Goal: Communication & Community: Answer question/provide support

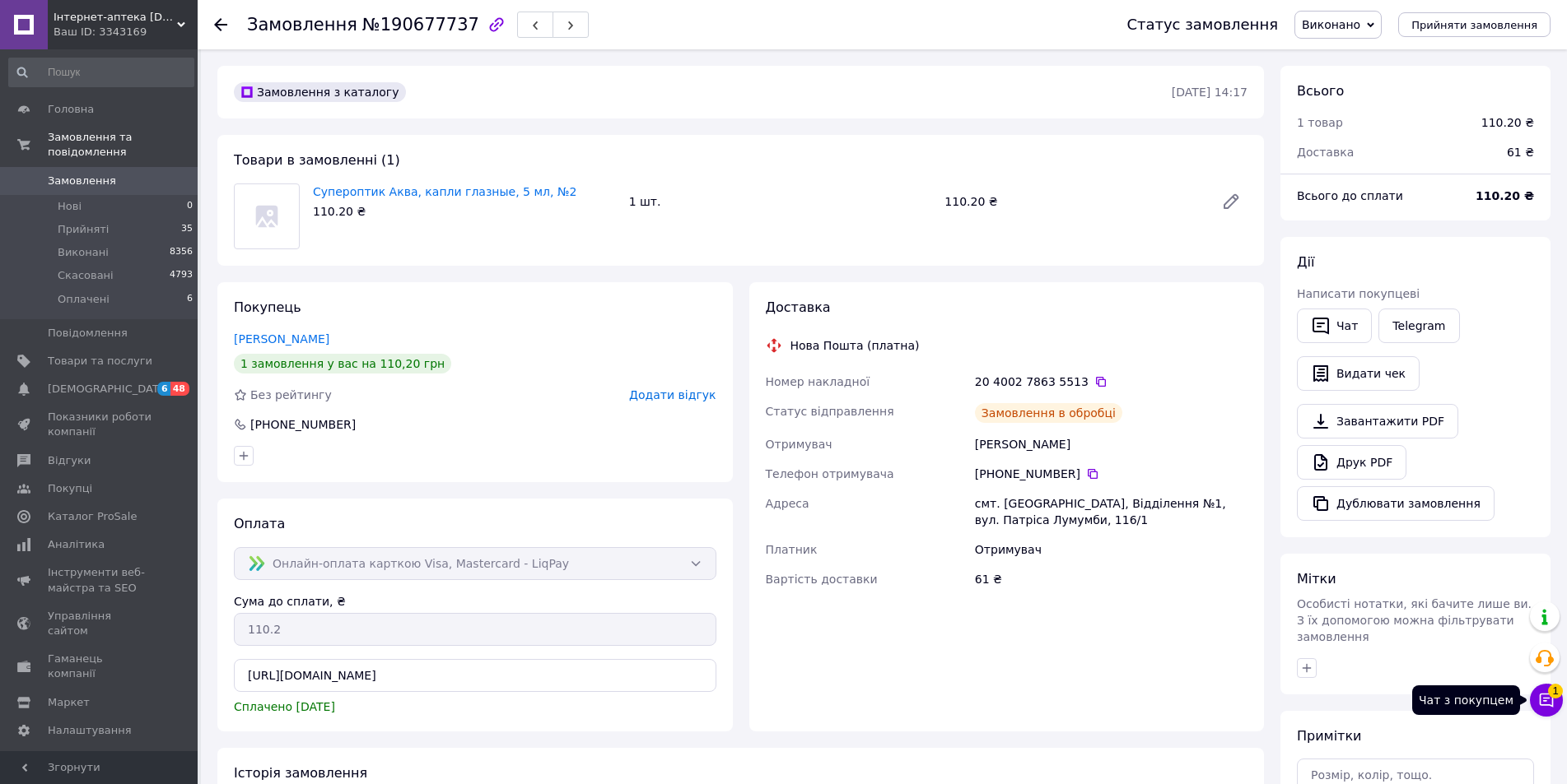
click at [1545, 695] on icon at bounding box center [1546, 701] width 14 height 14
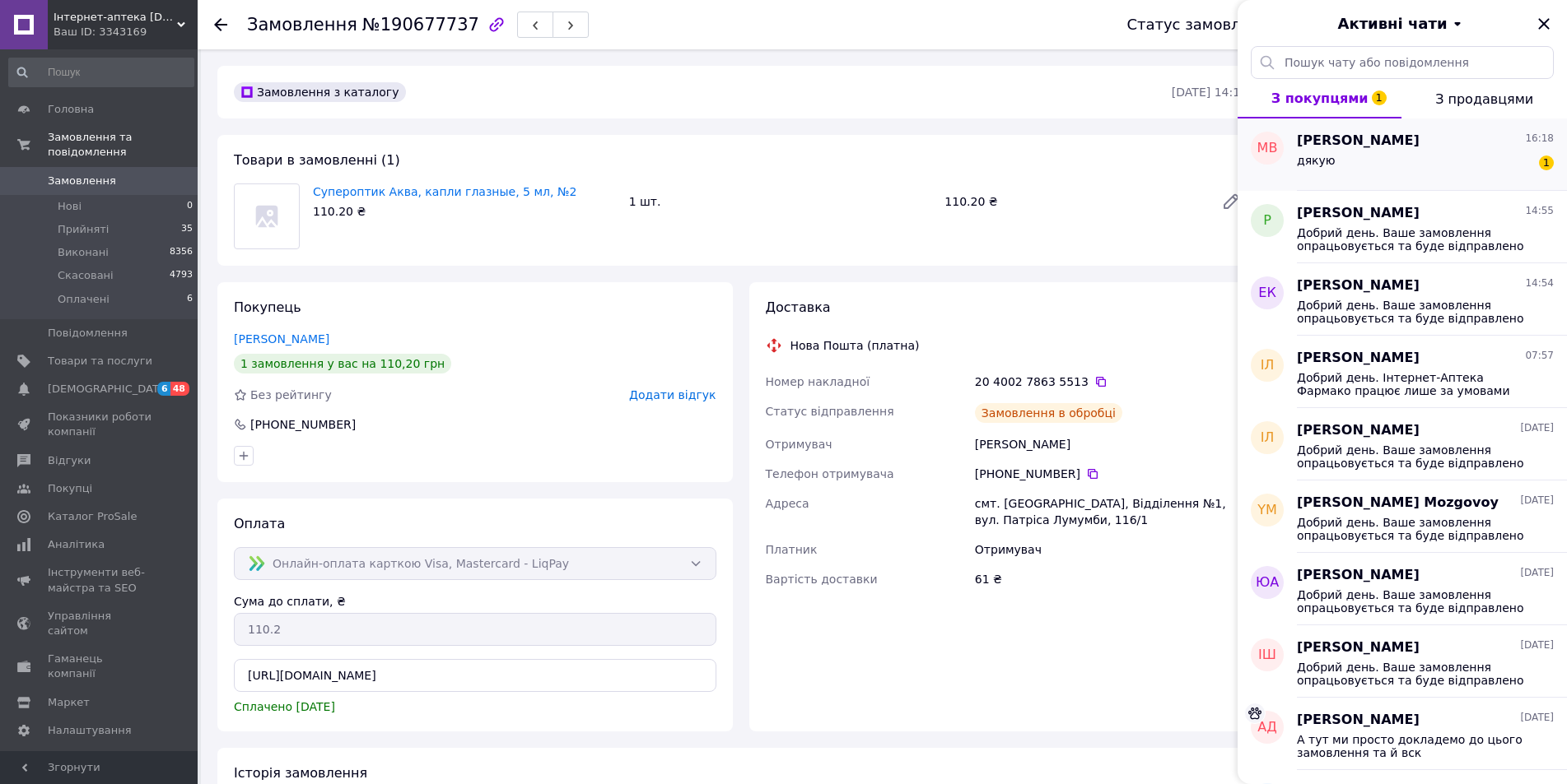
click at [1316, 183] on div "[PERSON_NAME] 16:18 дякую 1" at bounding box center [1432, 155] width 270 height 72
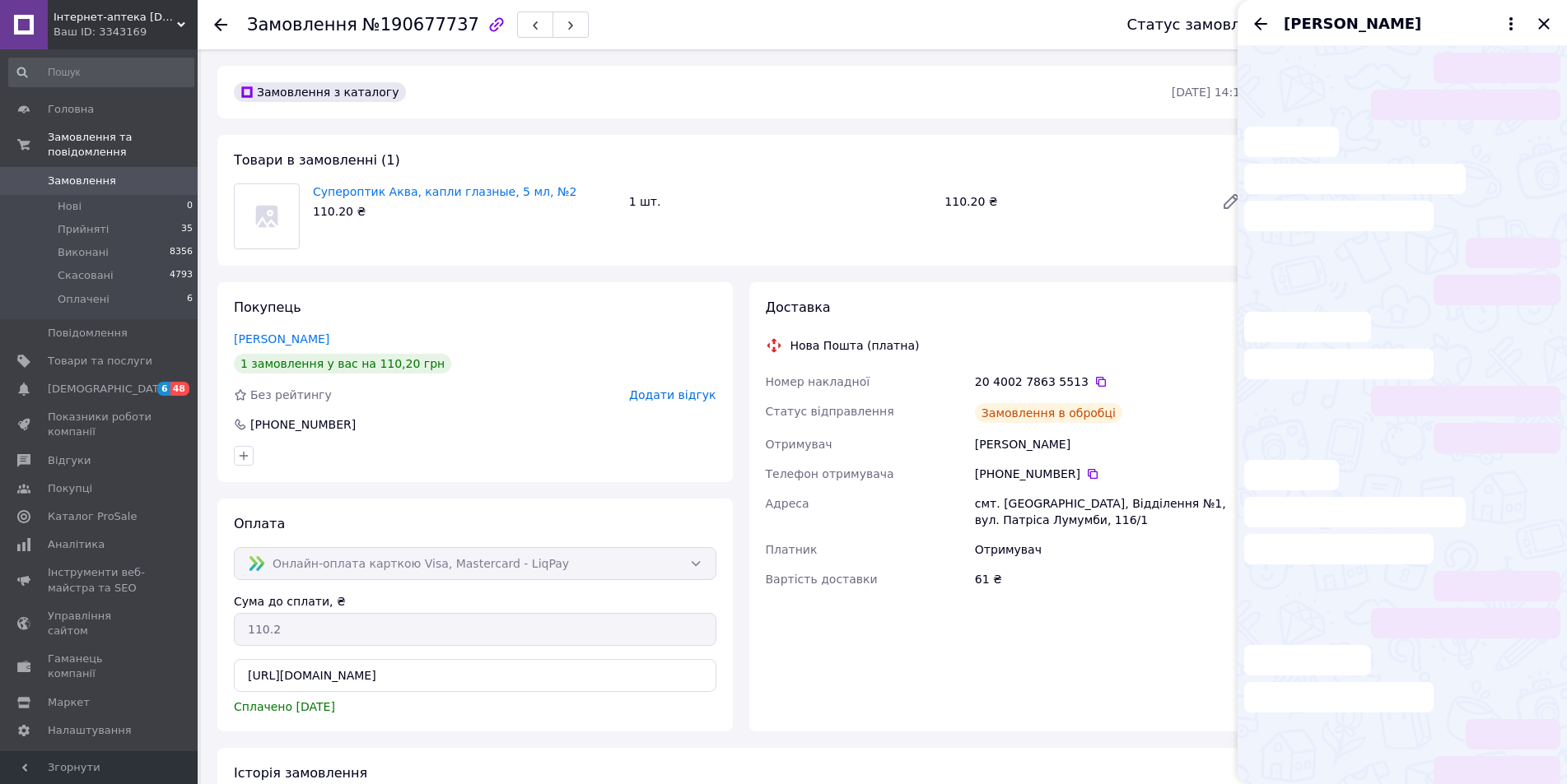
scroll to position [18, 0]
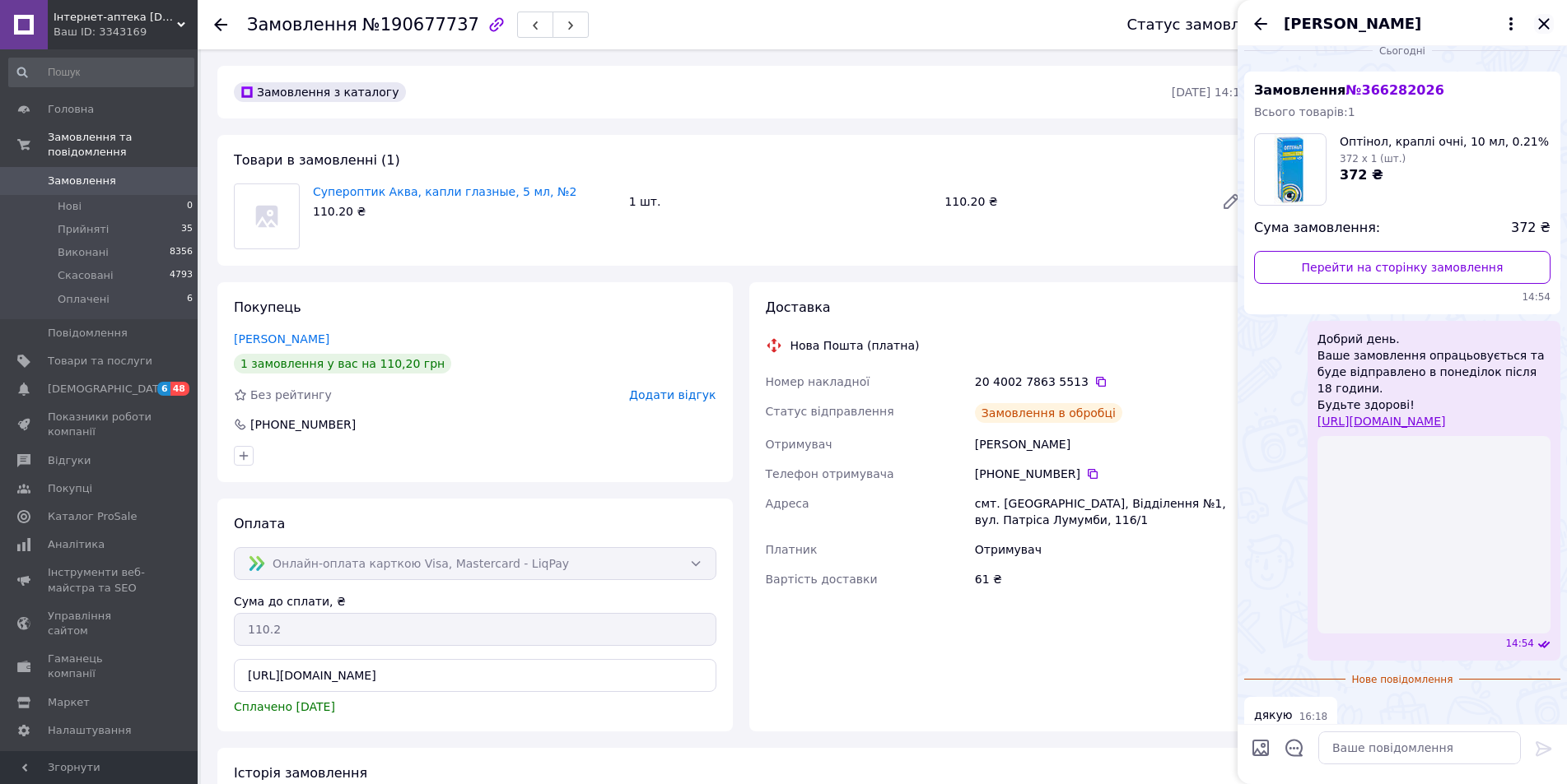
click at [1543, 24] on icon "Закрити" at bounding box center [1543, 24] width 11 height 11
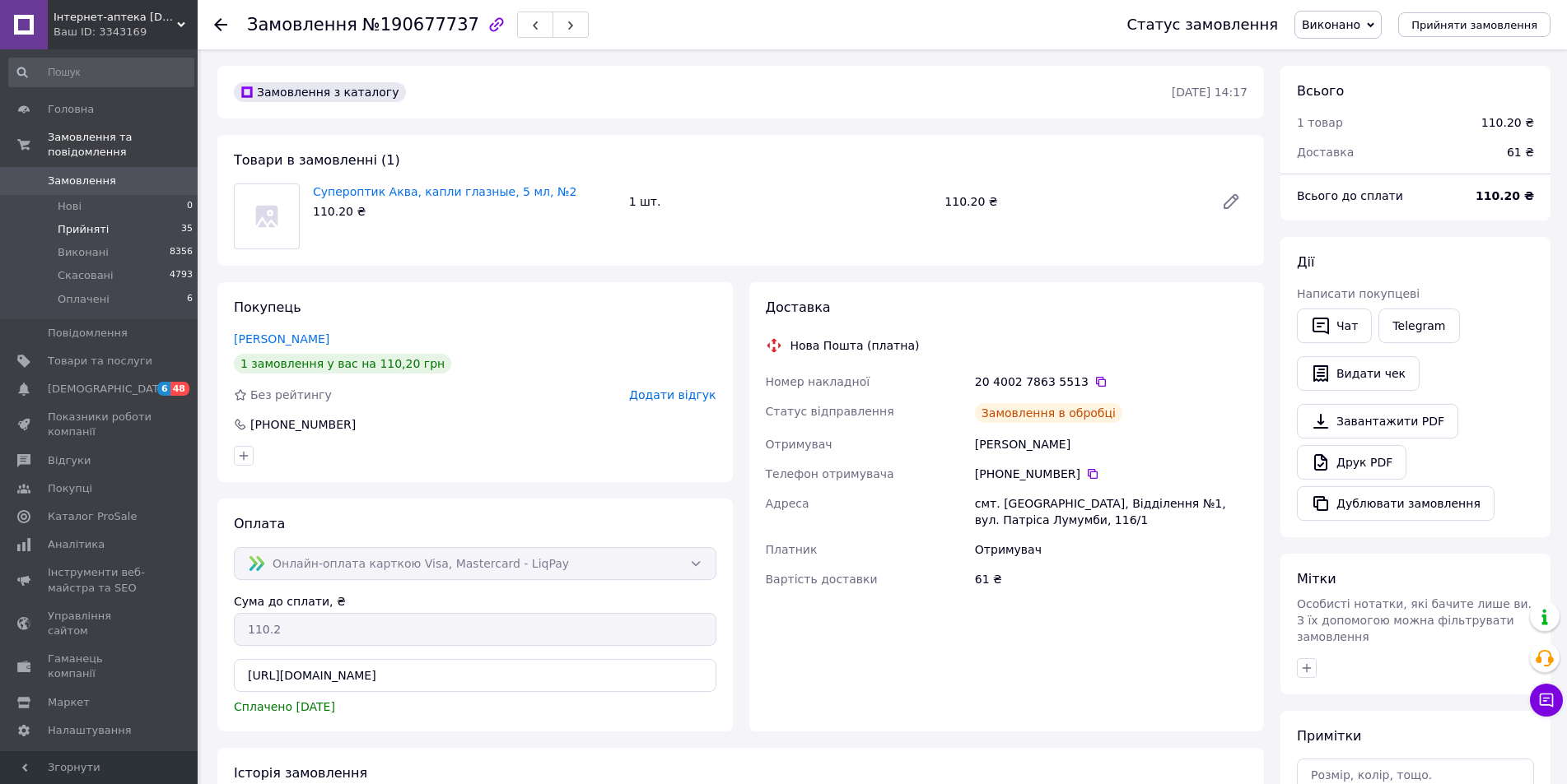
click at [110, 218] on li "Прийняті 35" at bounding box center [101, 229] width 203 height 23
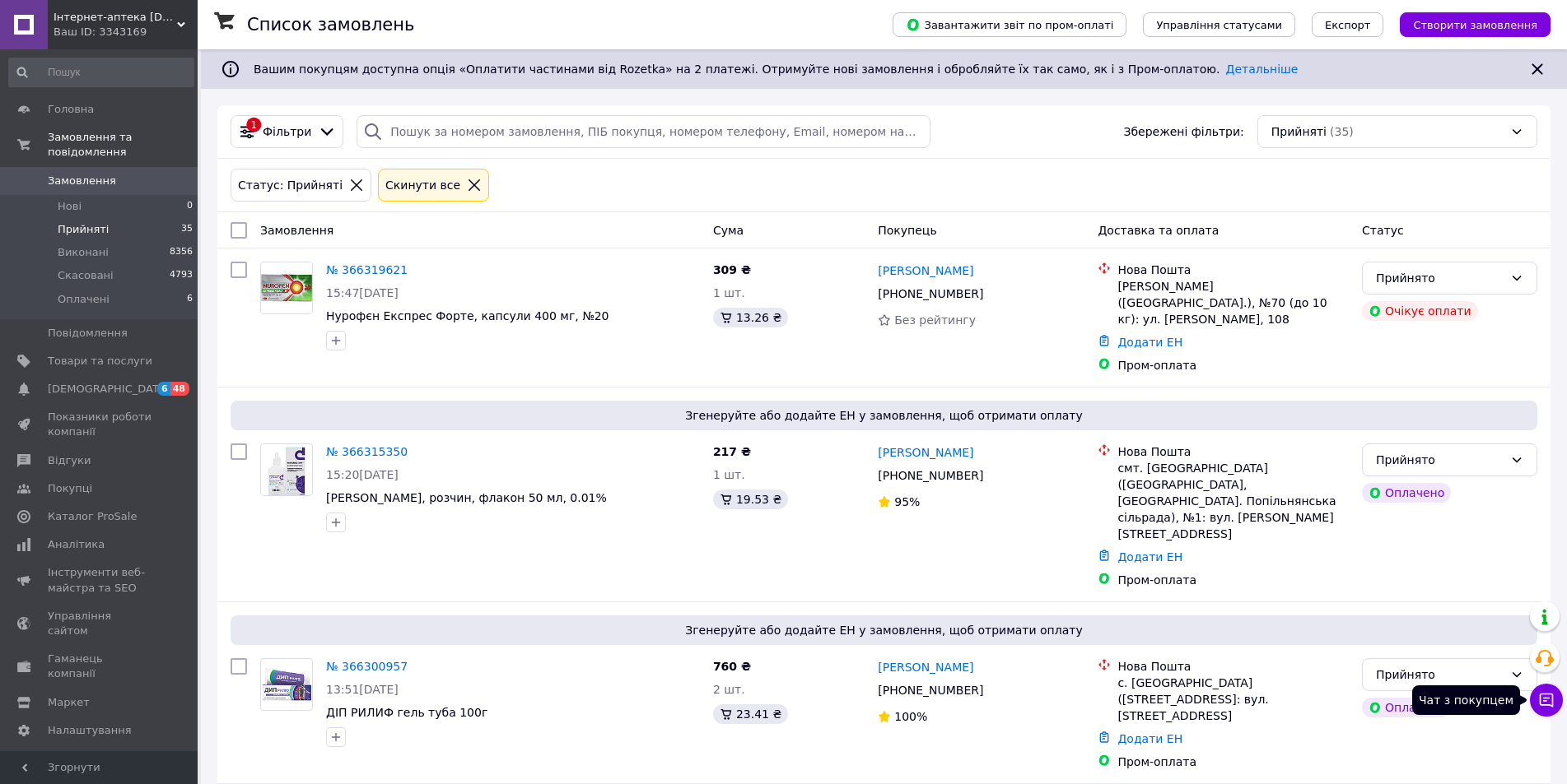
click at [1555, 708] on button "Чат з покупцем" at bounding box center [1546, 700] width 33 height 33
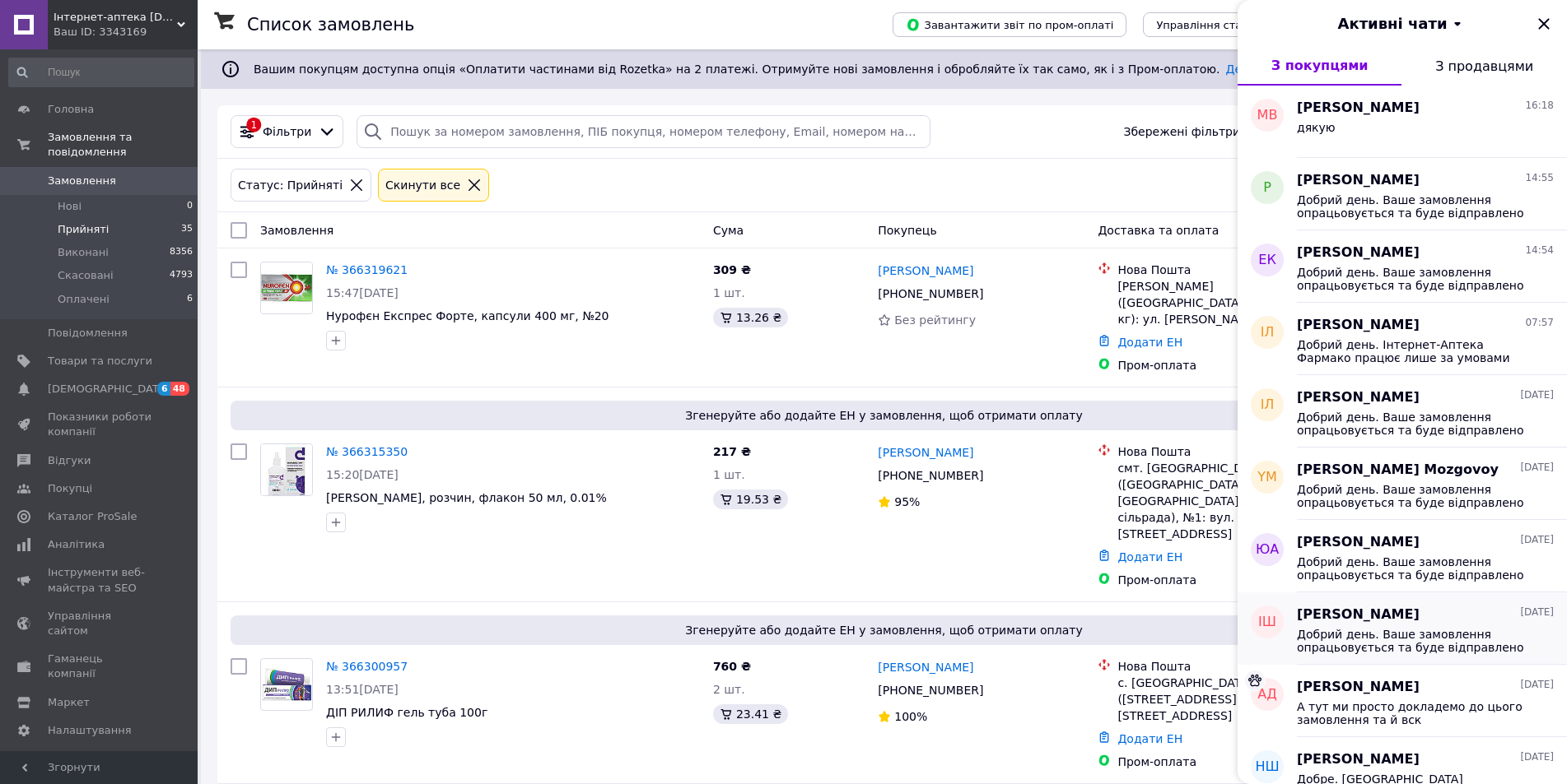
scroll to position [246, 0]
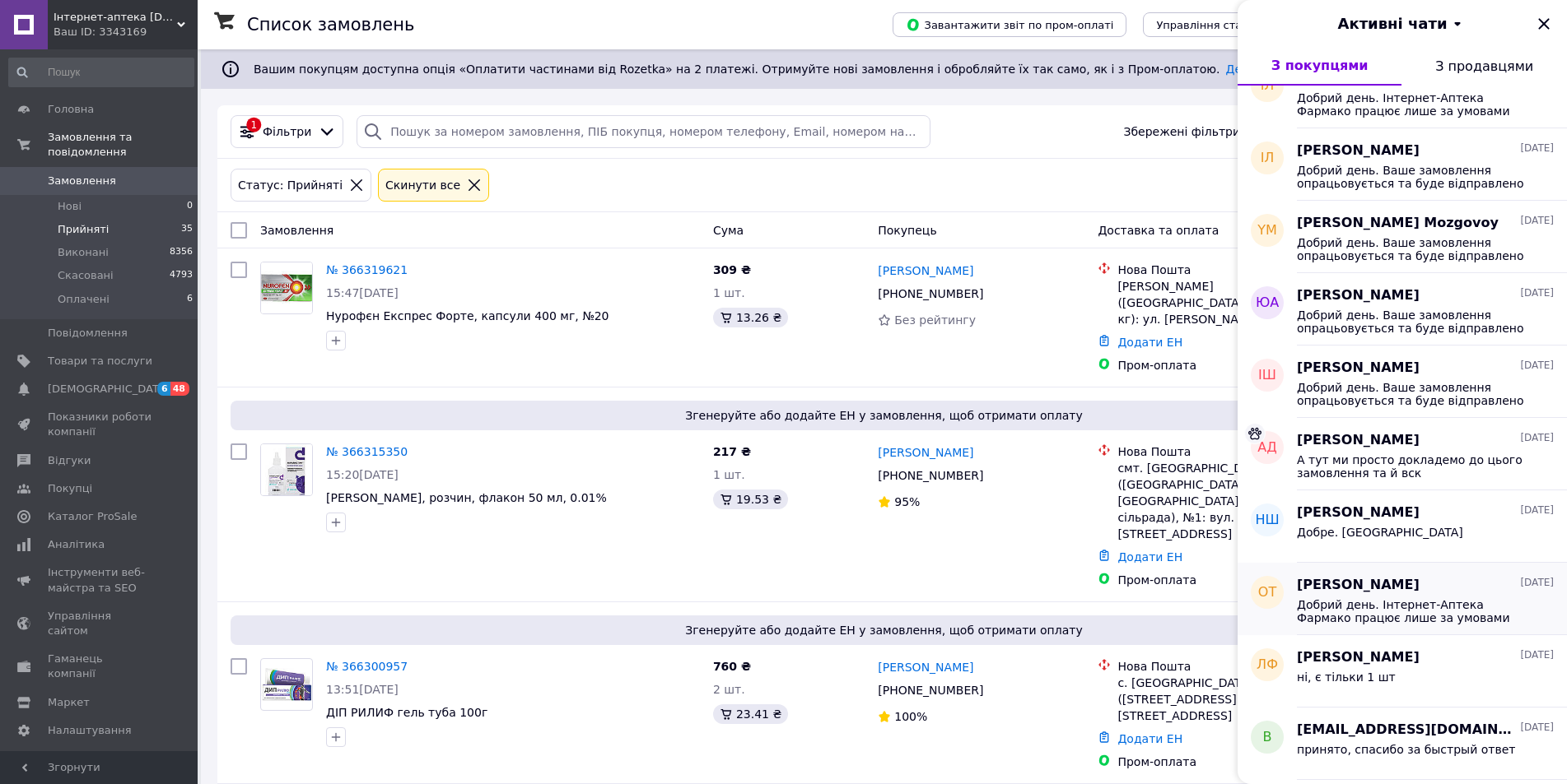
click at [1372, 601] on span "Добрий день. Інтернет-Аптека Фармако працює лише за умовами оплати Пром-оплата …" at bounding box center [1414, 611] width 234 height 26
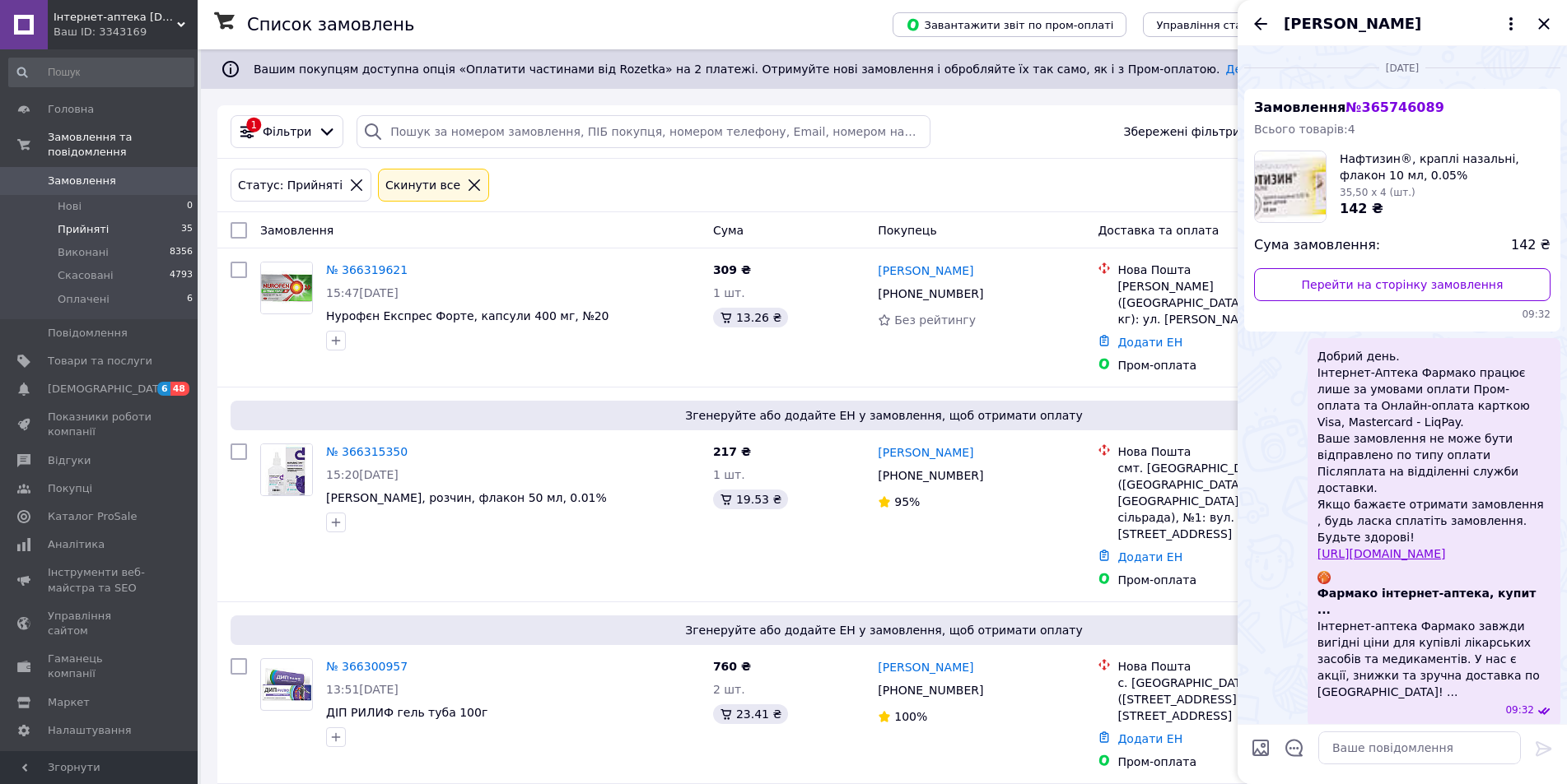
drag, startPoint x: 1309, startPoint y: 345, endPoint x: 1497, endPoint y: 522, distance: 258.2
click at [1497, 522] on div "Добрий день. Інтернет-Аптека Фармако працює лише за умовами оплати Пром-оплата …" at bounding box center [1433, 532] width 252 height 389
copy span "Добрий день. Інтернет-Аптека Фармако працює лише за умовами оплати Пром-оплата …"
click at [370, 270] on link "№ 366319621" at bounding box center [366, 270] width 82 height 13
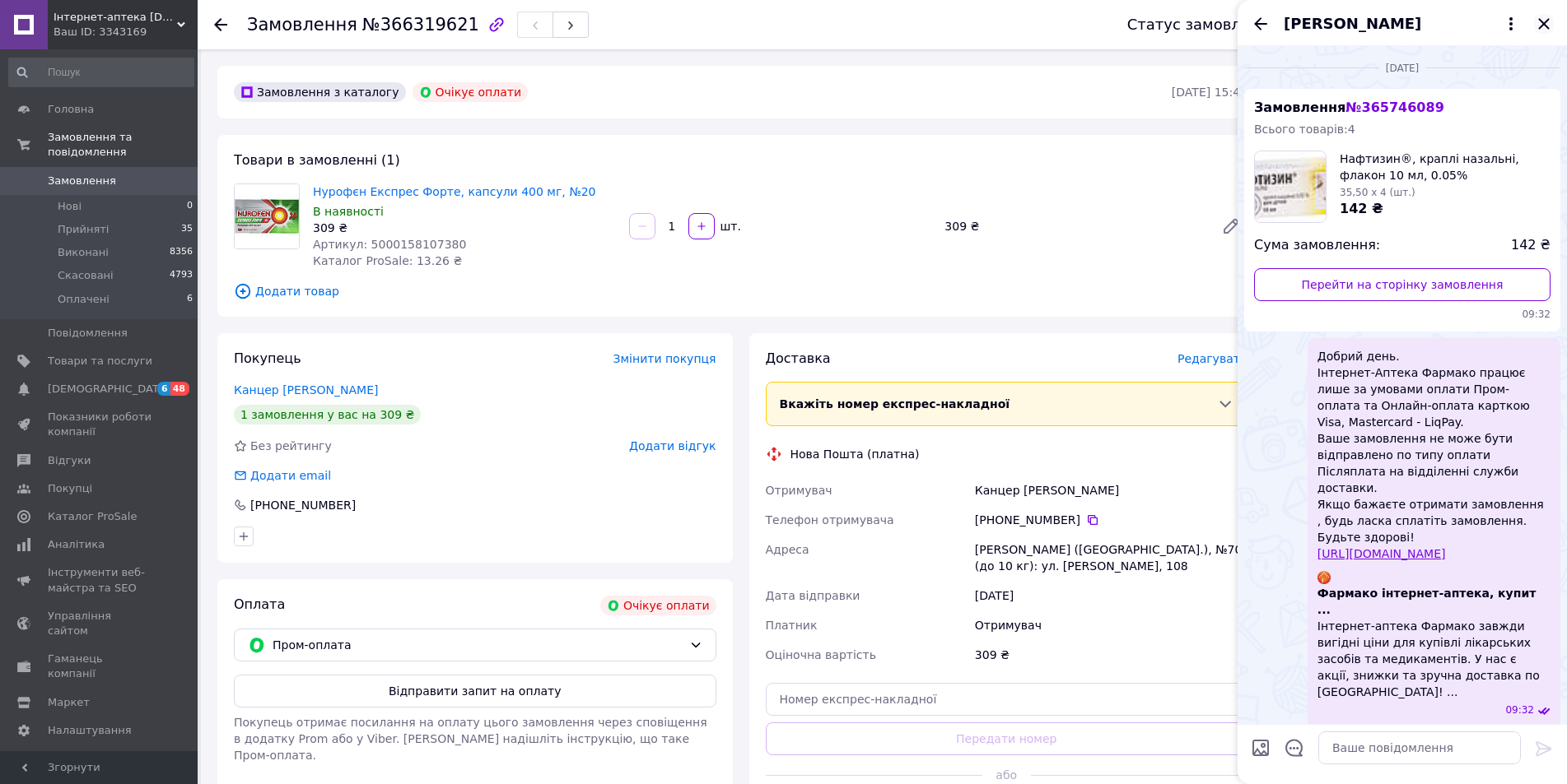
click at [1543, 21] on icon "Закрити" at bounding box center [1543, 24] width 19 height 19
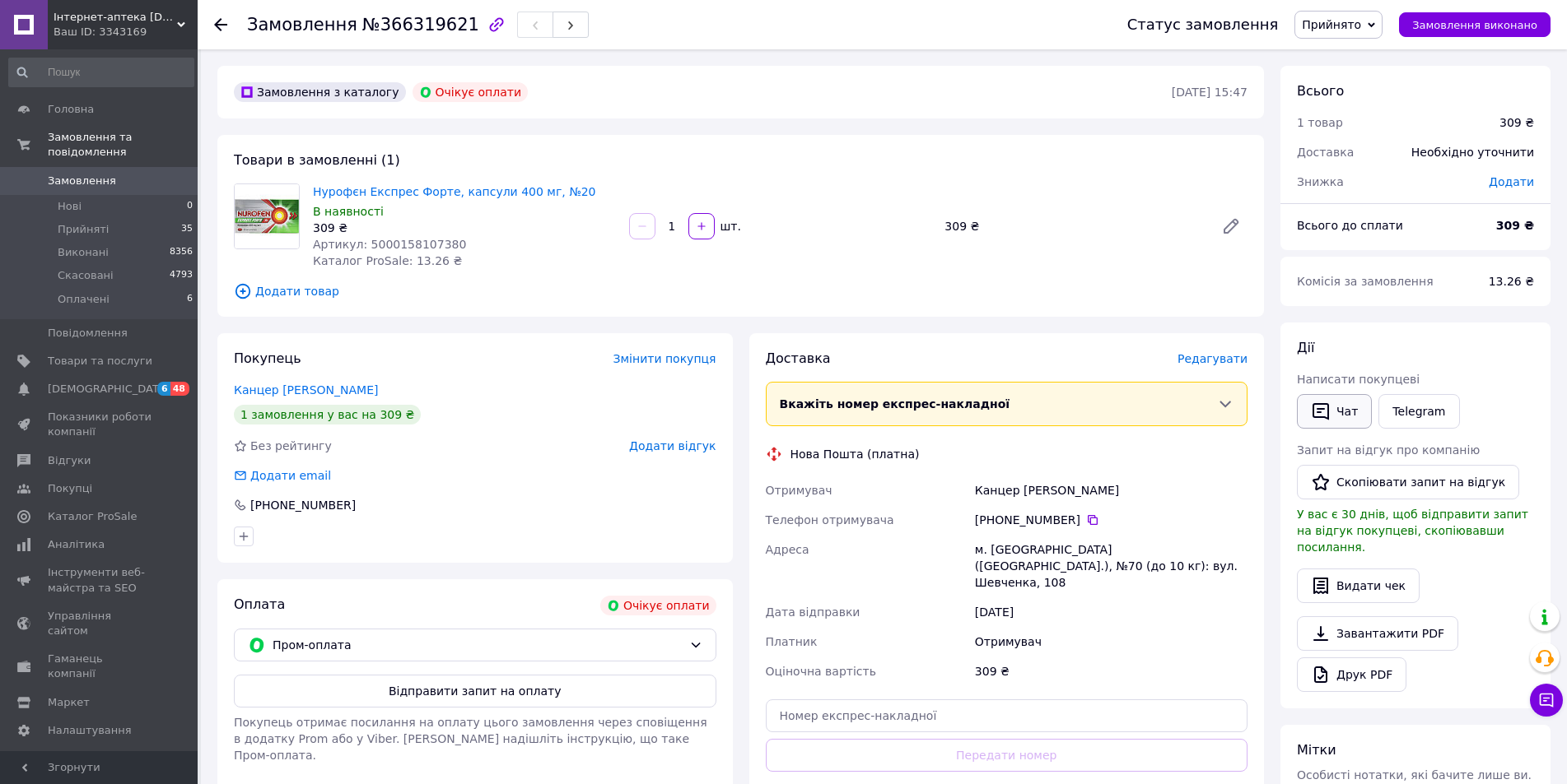
click at [1334, 418] on button "Чат" at bounding box center [1334, 411] width 75 height 34
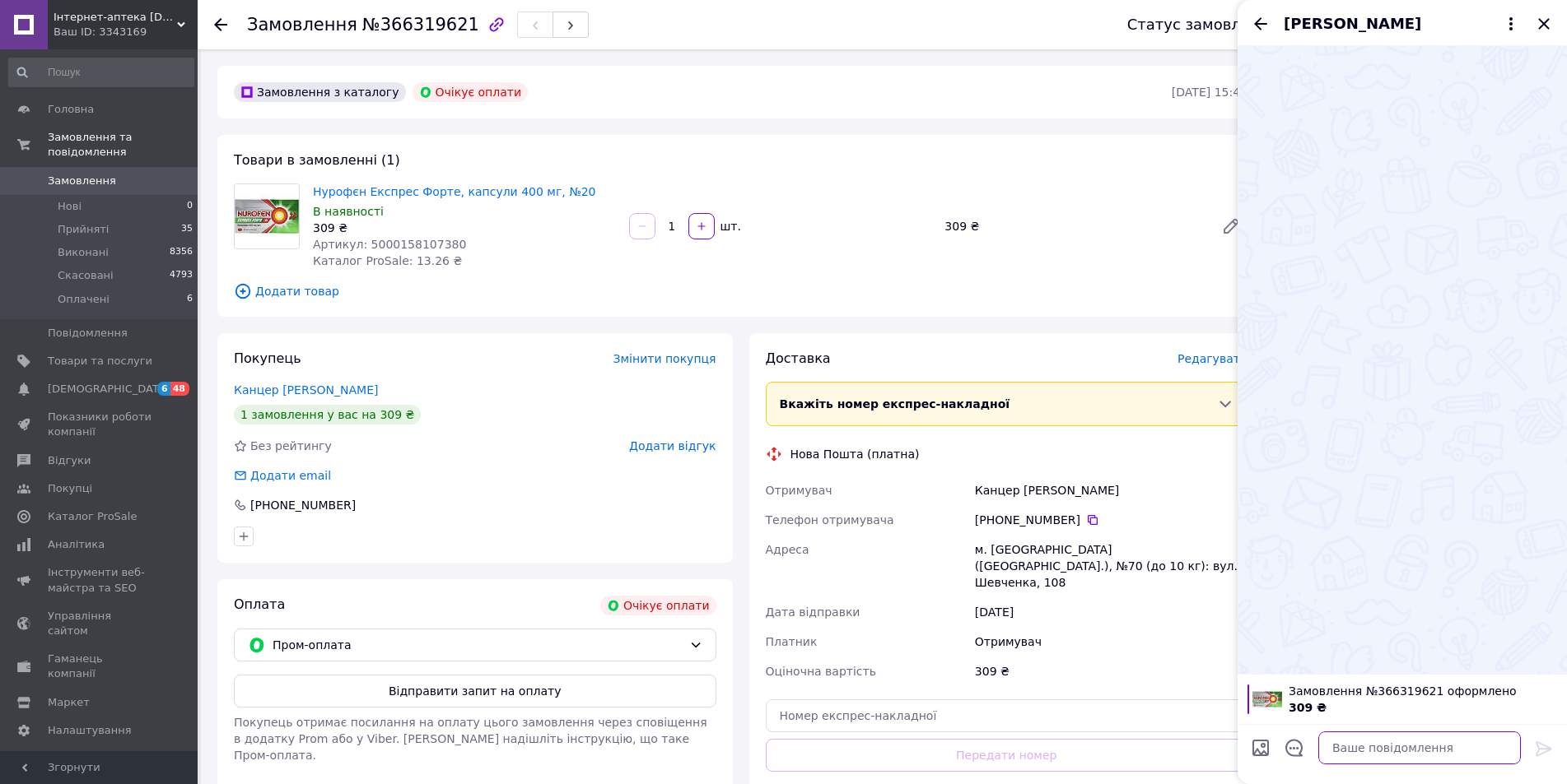
paste textarea "Добрий день. Інтернет-Аптека Фармако працює лише за умовами оплати Пром-оплата …"
type textarea "Добрий день. Інтернет-Аптека Фармако працює лише за умовами оплати Пром-оплата …"
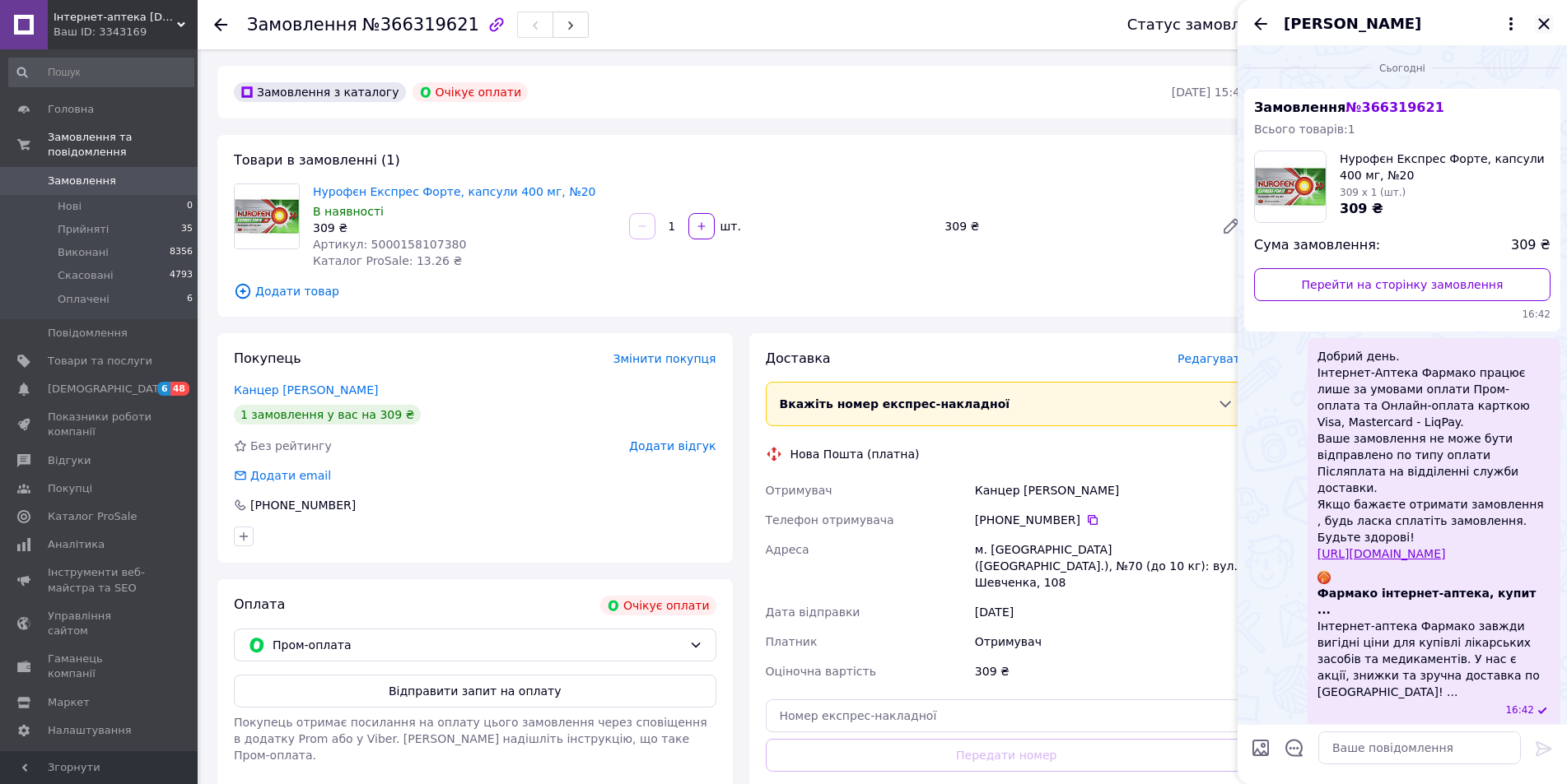
click at [1546, 24] on icon "Закрити" at bounding box center [1543, 24] width 19 height 19
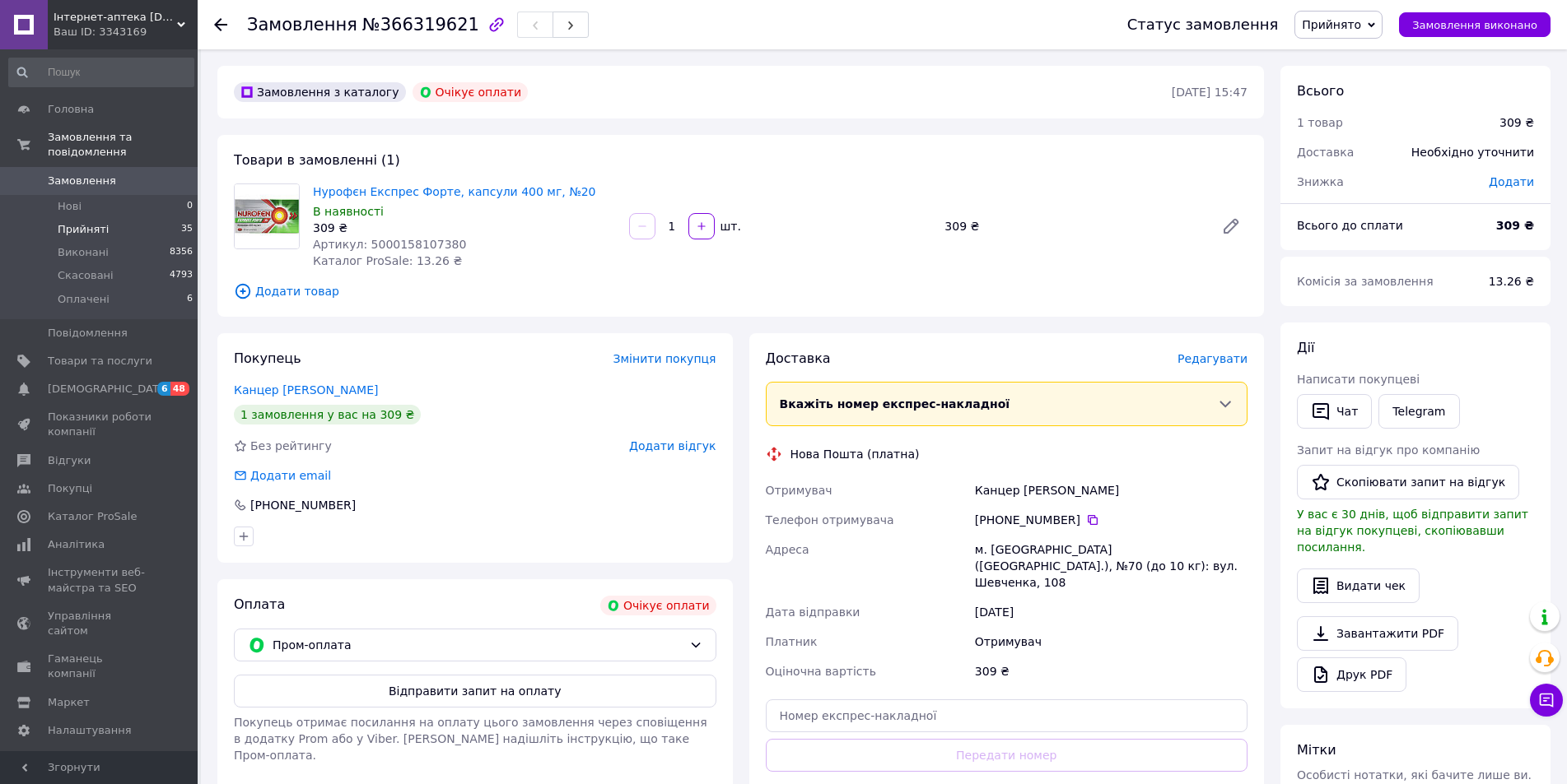
click at [71, 222] on span "Прийняті" at bounding box center [82, 230] width 51 height 15
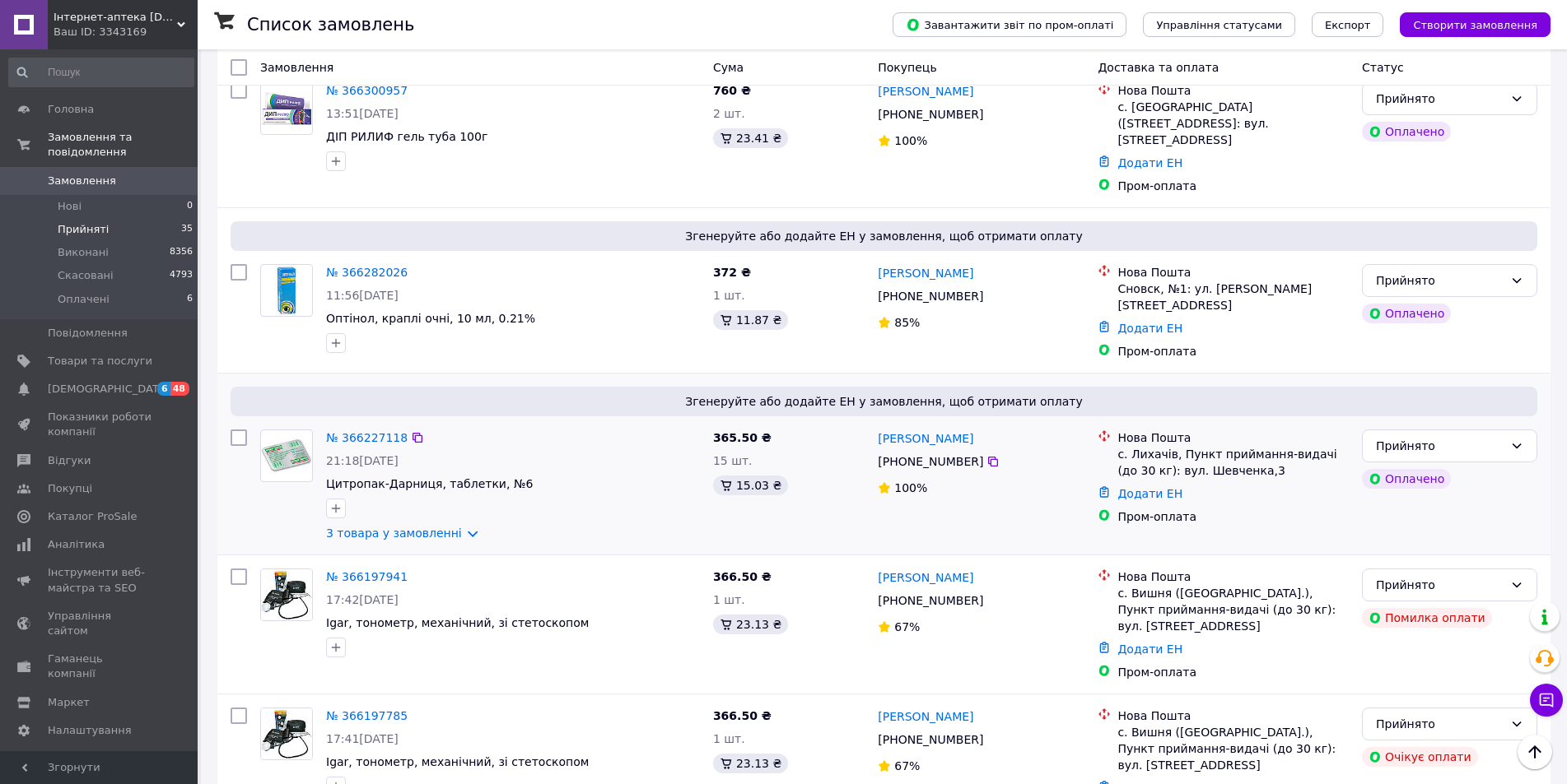
scroll to position [659, 0]
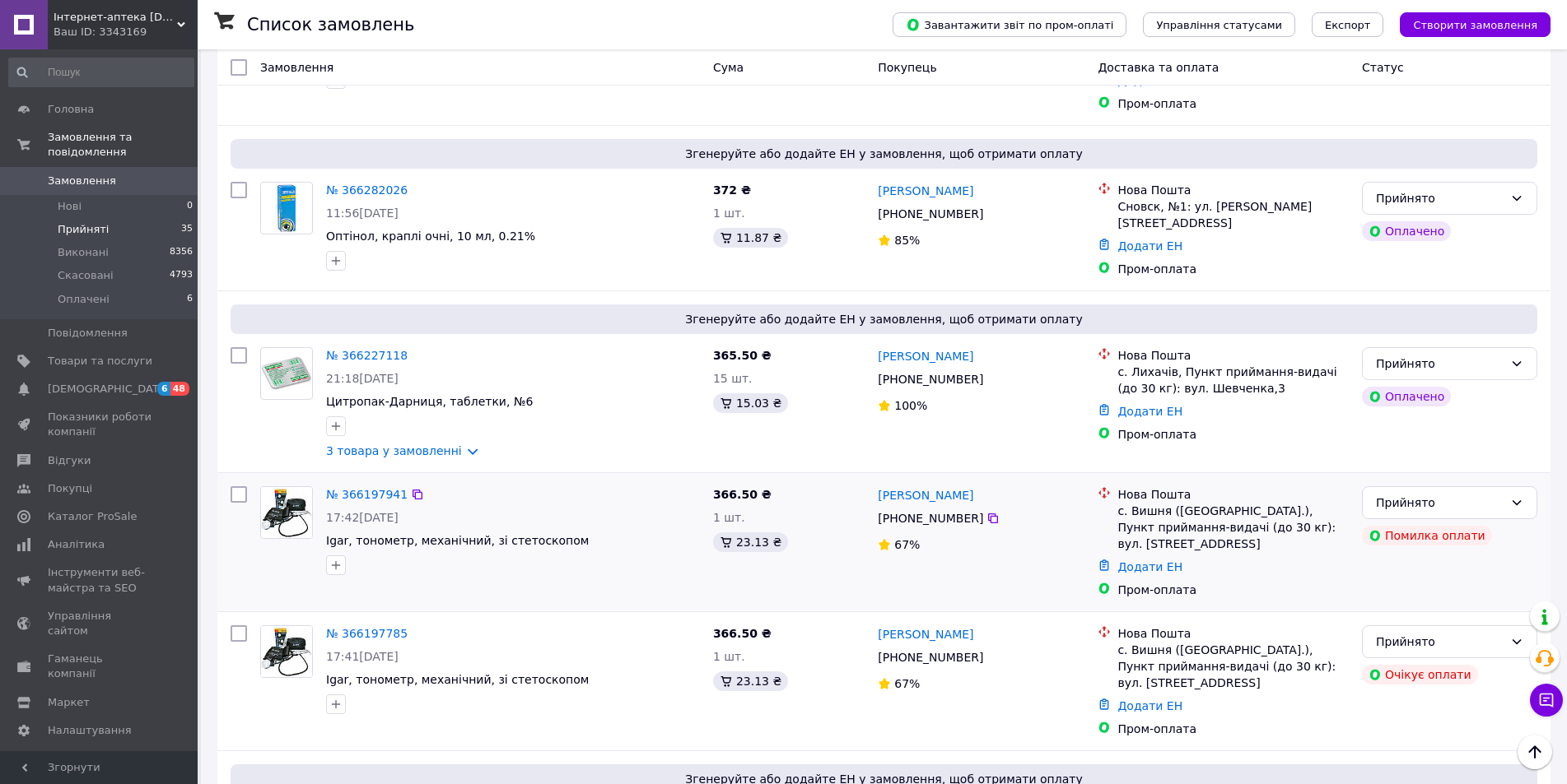
click at [371, 479] on div "№ 366197941 17:42[DATE] Igar, тонометр, механічний, зі стетоскопом" at bounding box center [513, 530] width 387 height 102
click at [371, 488] on link "№ 366197941" at bounding box center [366, 495] width 82 height 13
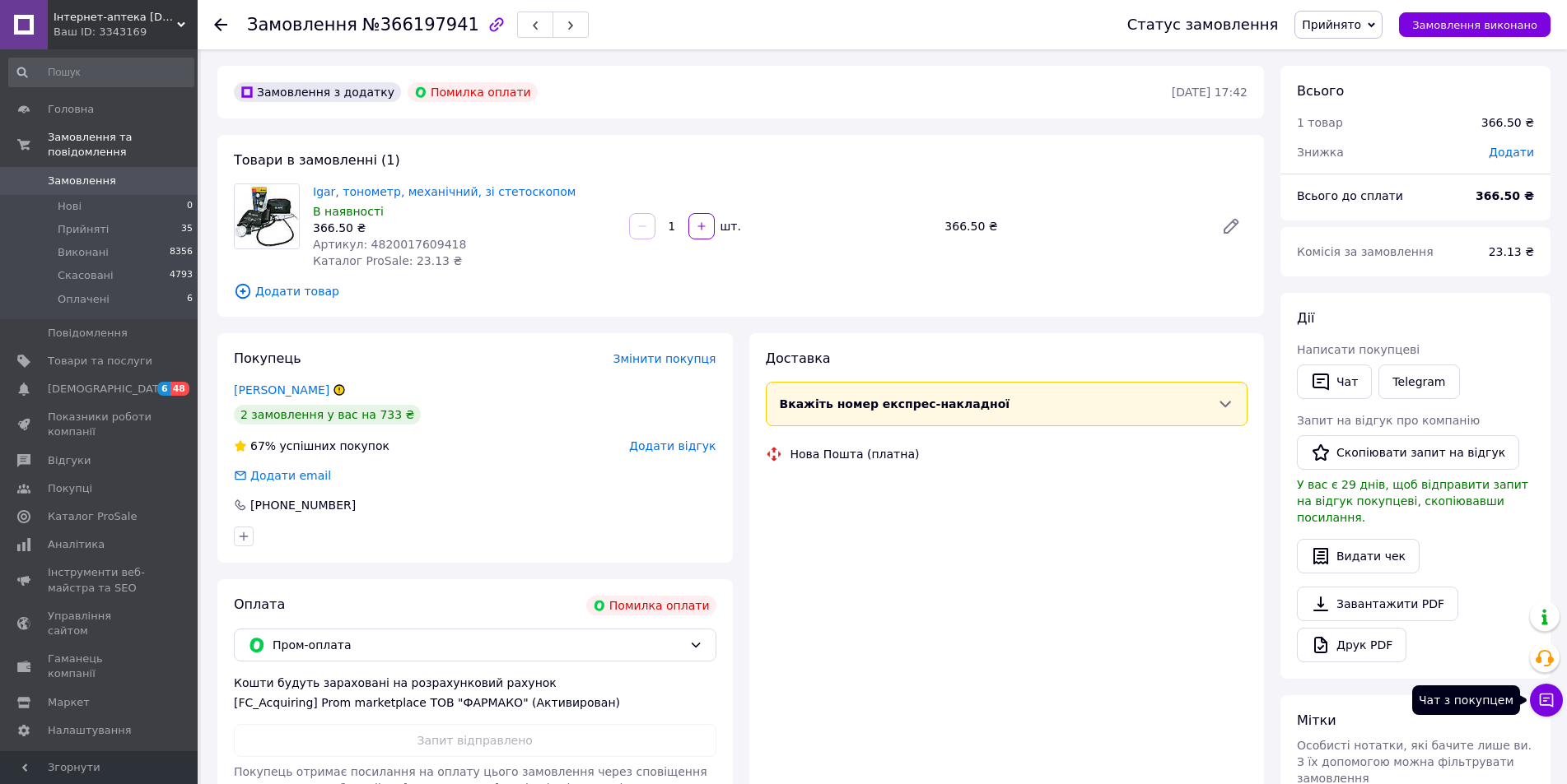
click at [1543, 697] on icon at bounding box center [1546, 701] width 17 height 17
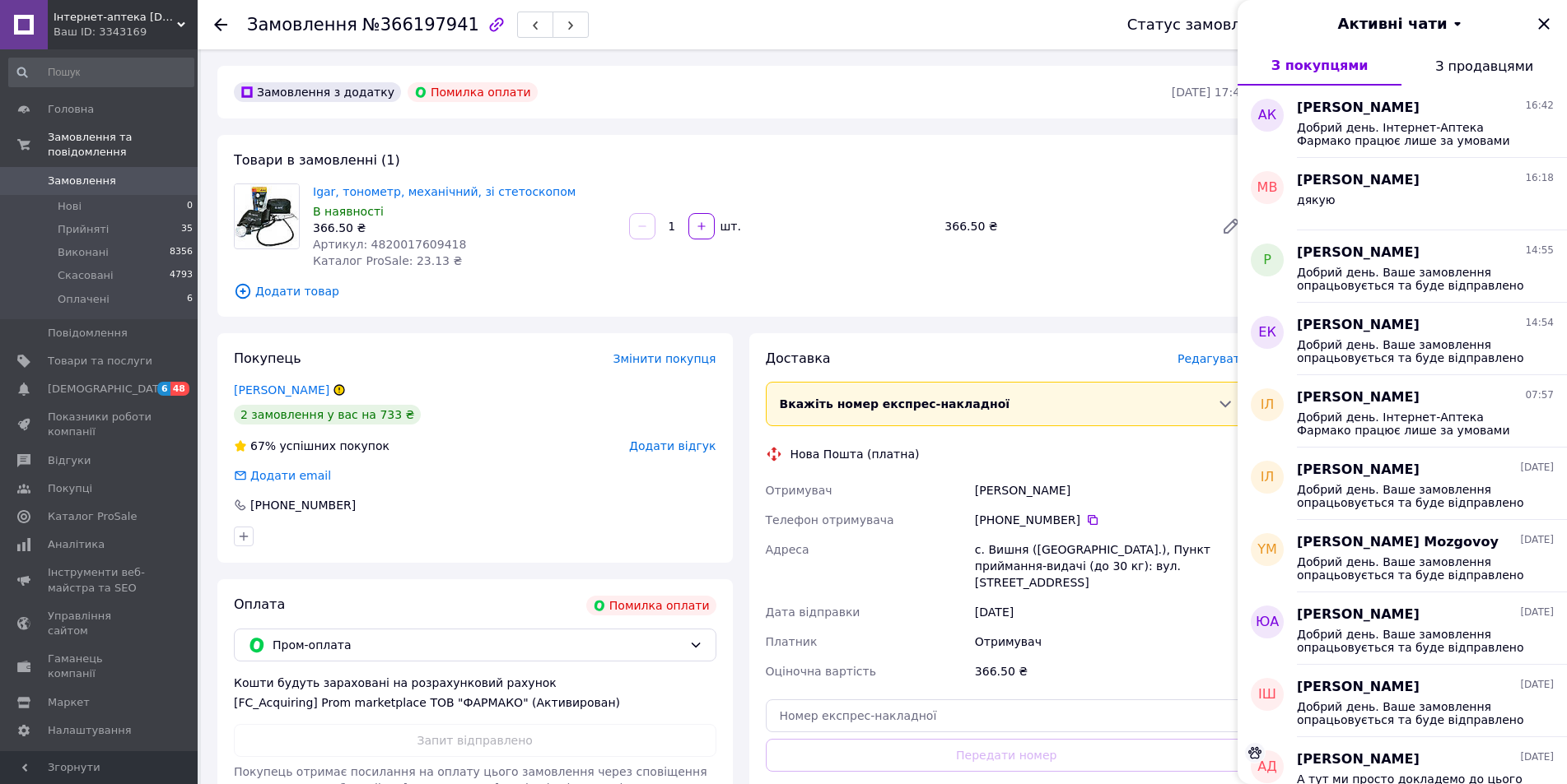
click at [1543, 24] on icon "Закрити" at bounding box center [1543, 24] width 11 height 11
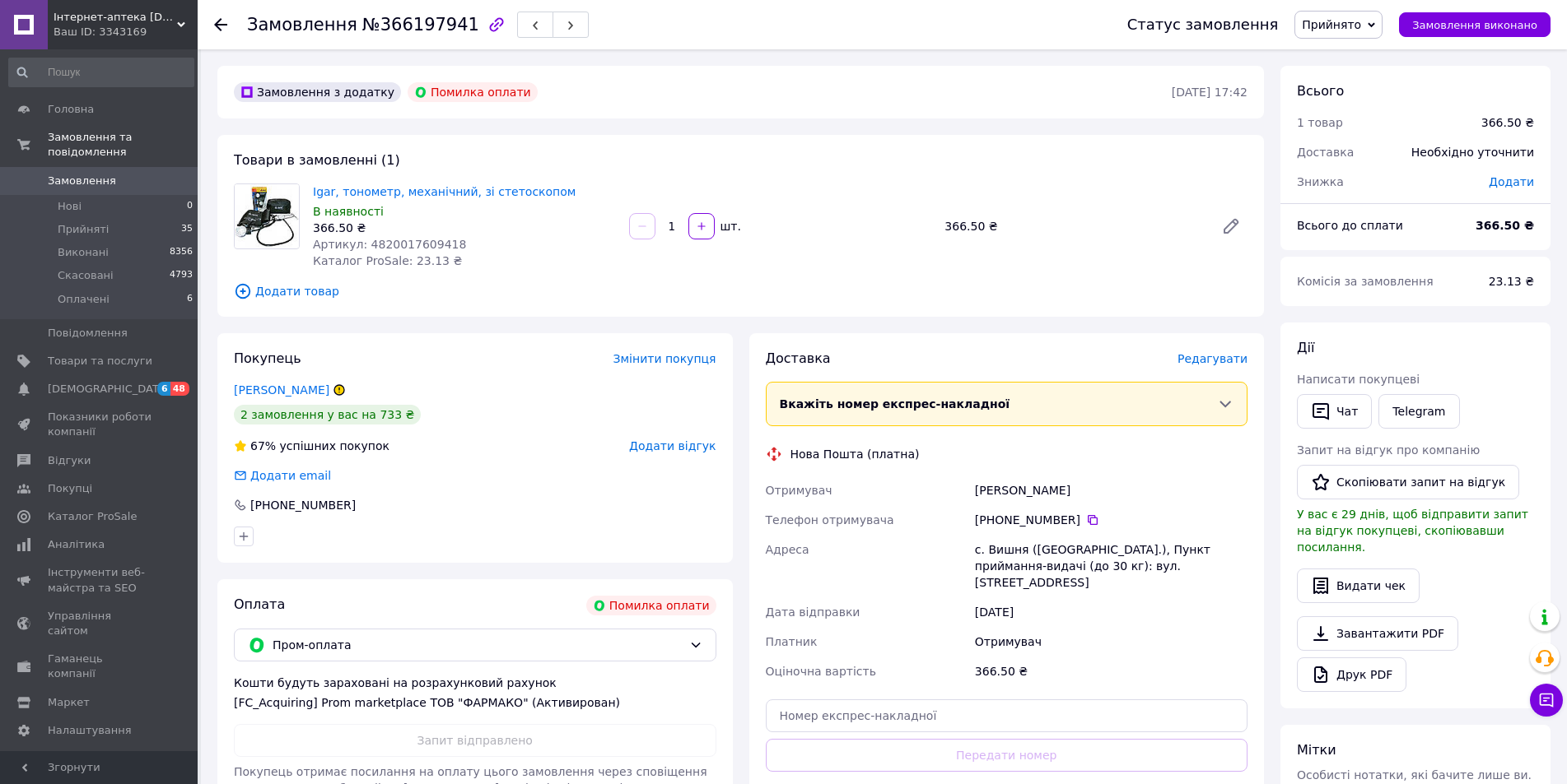
click at [1339, 405] on button "Чат" at bounding box center [1334, 411] width 75 height 34
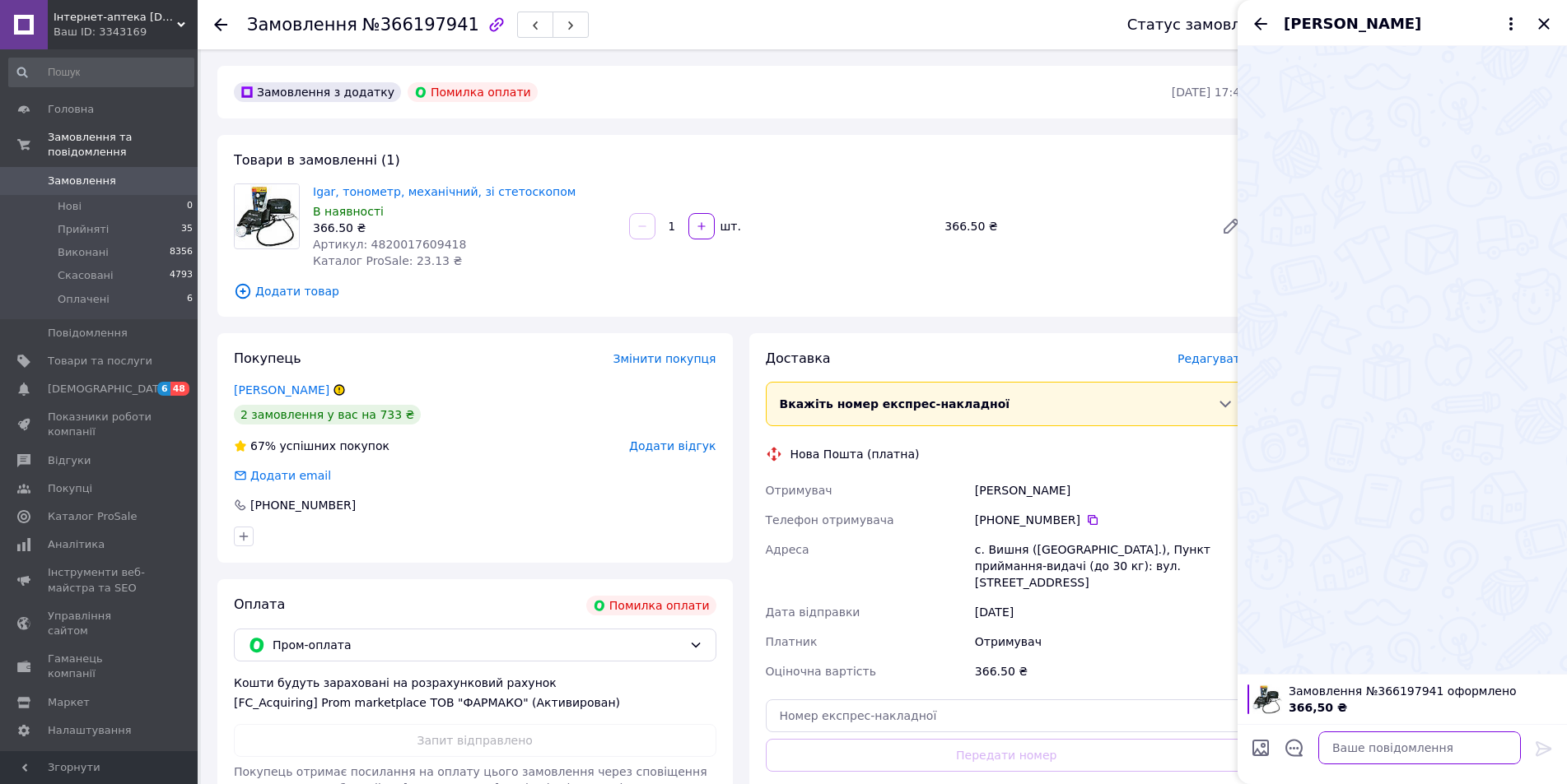
paste textarea "Добрий день. Інтернет-Аптека Фармако працює лише за умовами оплати Пром-оплата …"
type textarea "Добрий день. Інтернет-Аптека Фармако працює лише за умовами оплати Пром-оплата …"
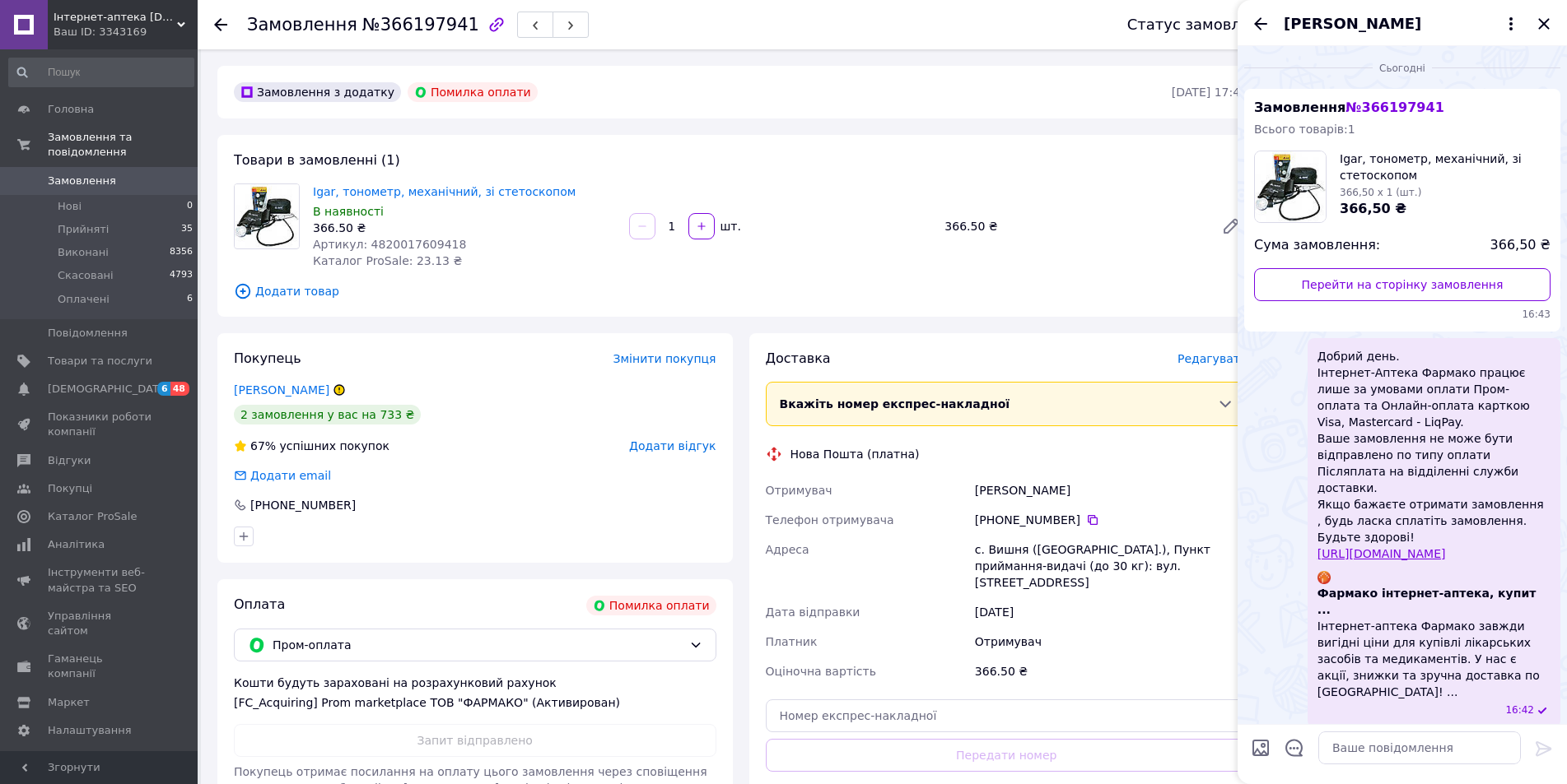
click at [1548, 22] on icon "Закрити" at bounding box center [1543, 24] width 19 height 19
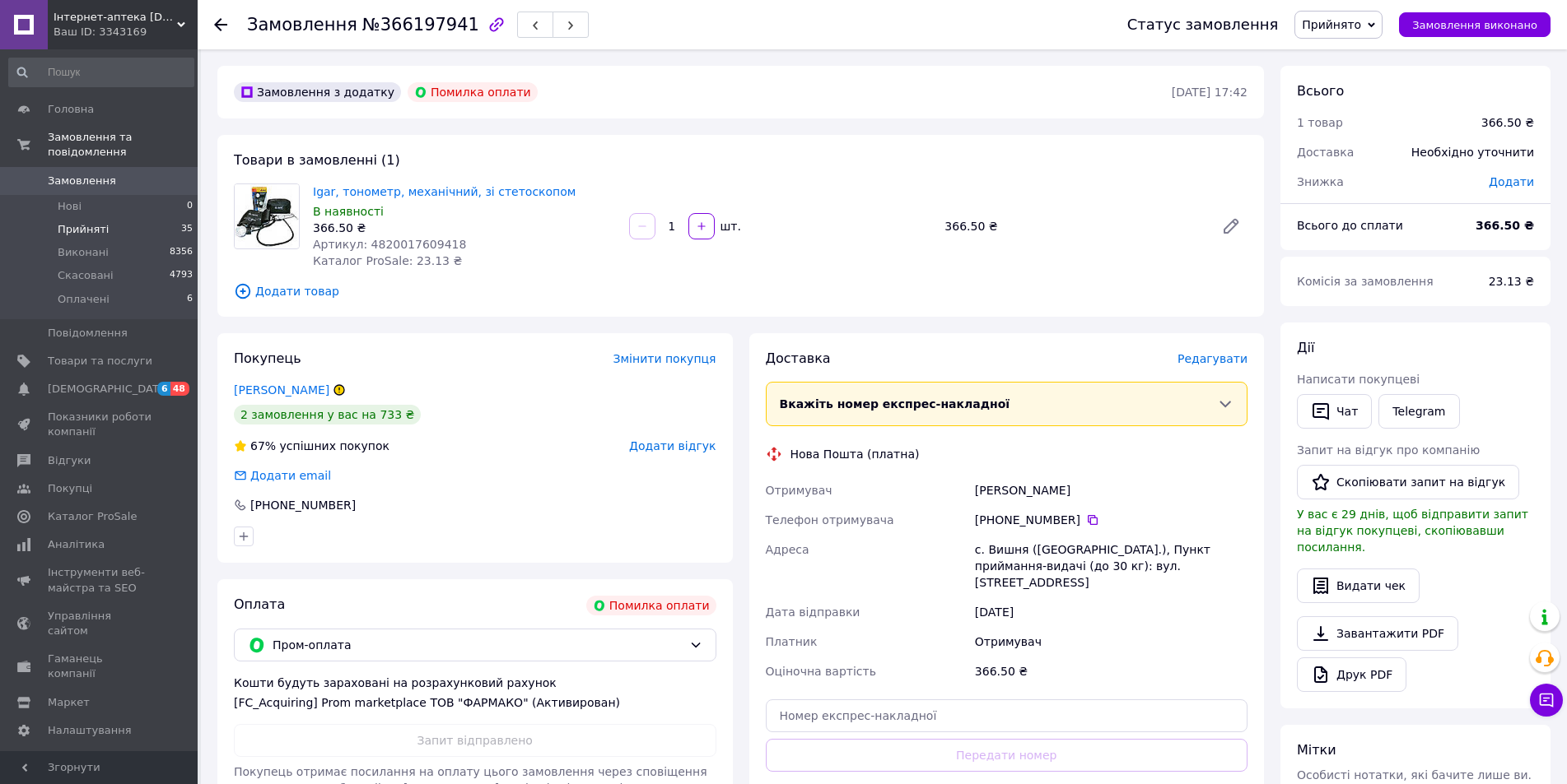
click at [51, 218] on li "Прийняті 35" at bounding box center [101, 229] width 203 height 23
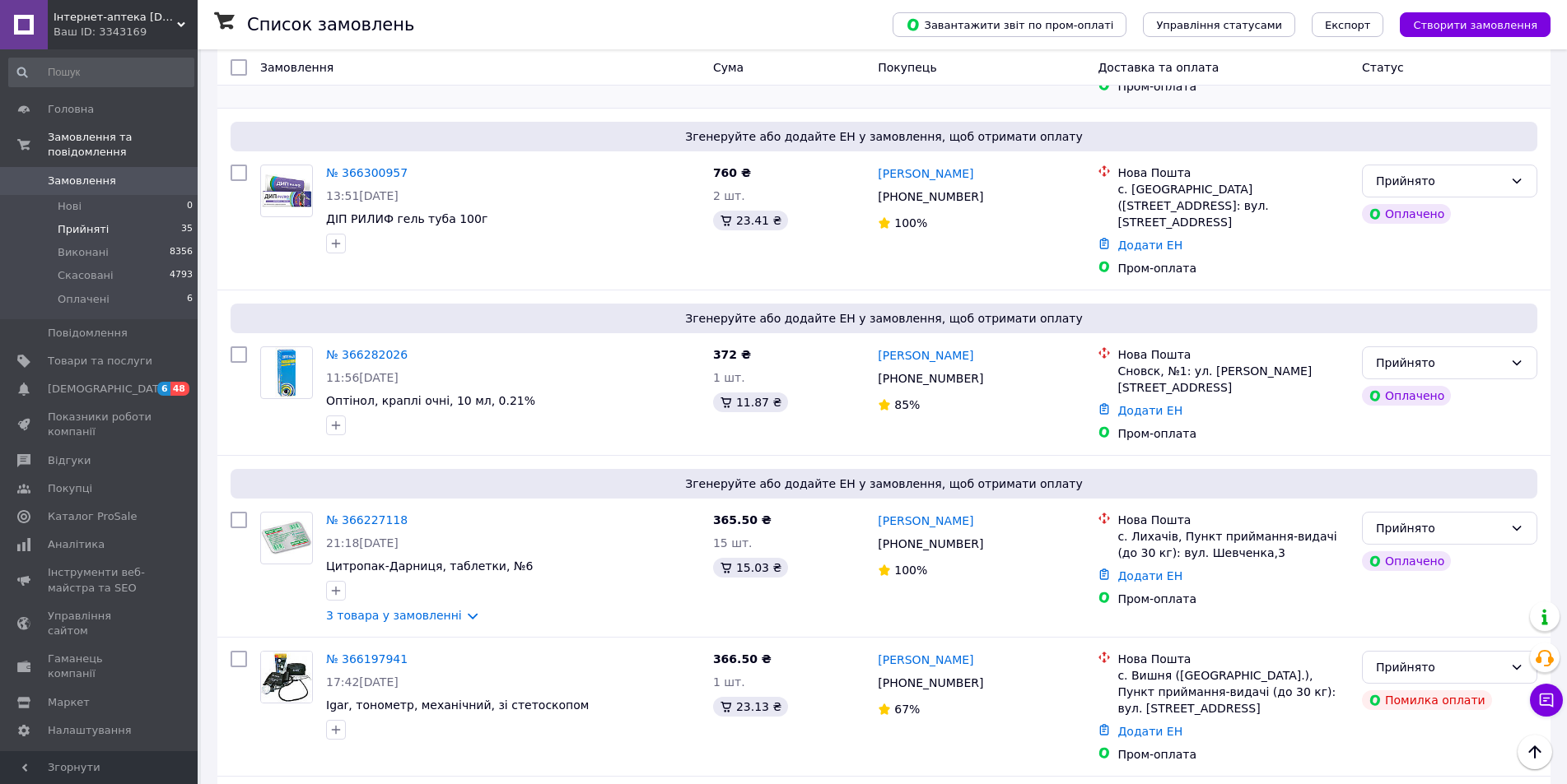
scroll to position [82, 0]
